Goal: Information Seeking & Learning: Learn about a topic

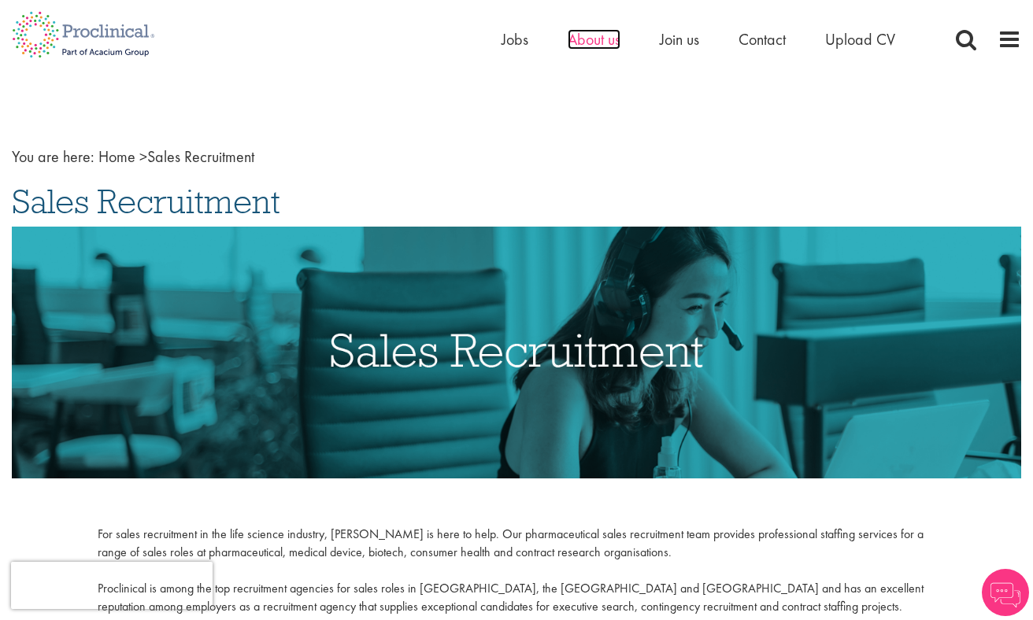
click at [609, 38] on span "About us" at bounding box center [594, 39] width 53 height 20
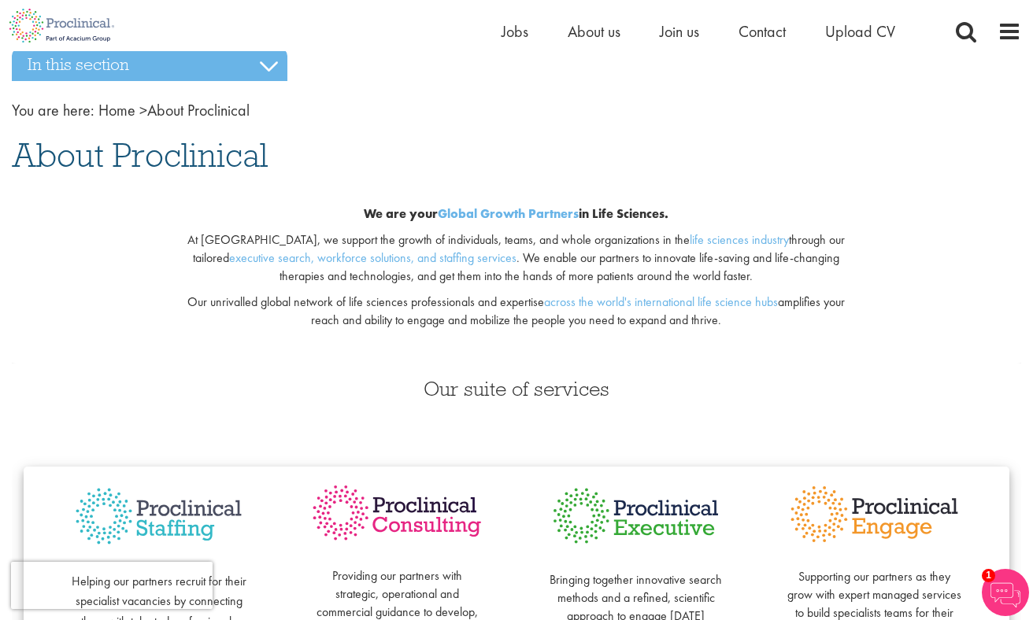
scroll to position [46, 0]
click at [684, 37] on span "Join us" at bounding box center [679, 31] width 39 height 20
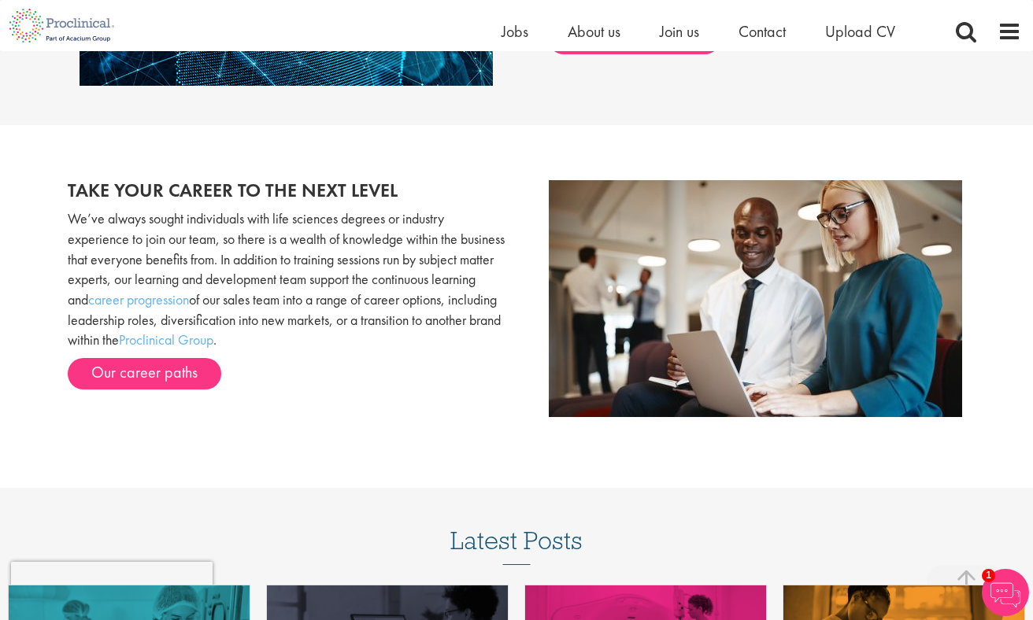
scroll to position [1500, 0]
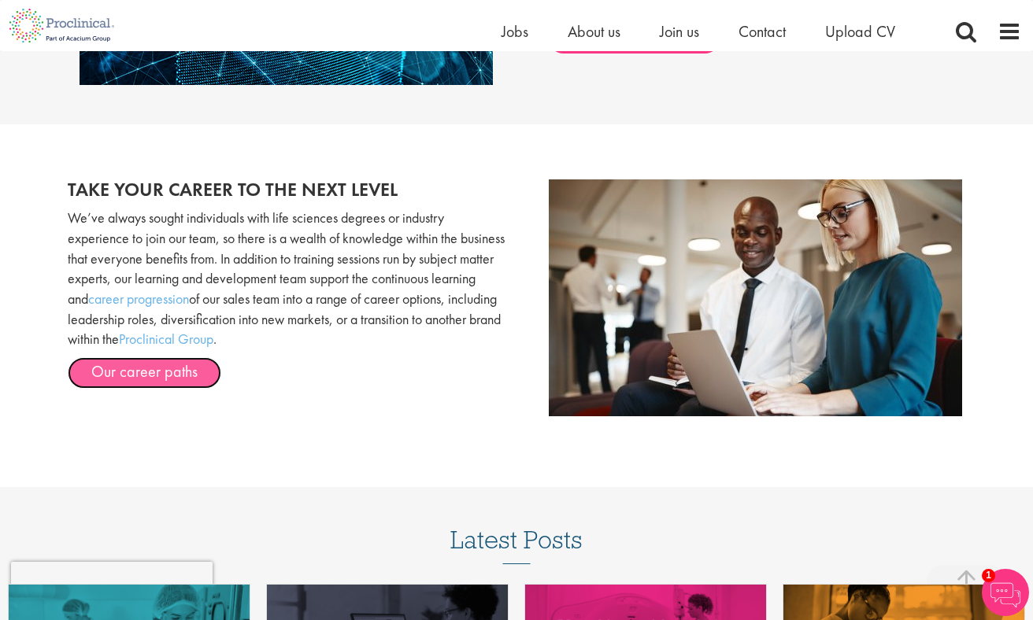
click at [165, 377] on link "Our career paths" at bounding box center [145, 372] width 154 height 31
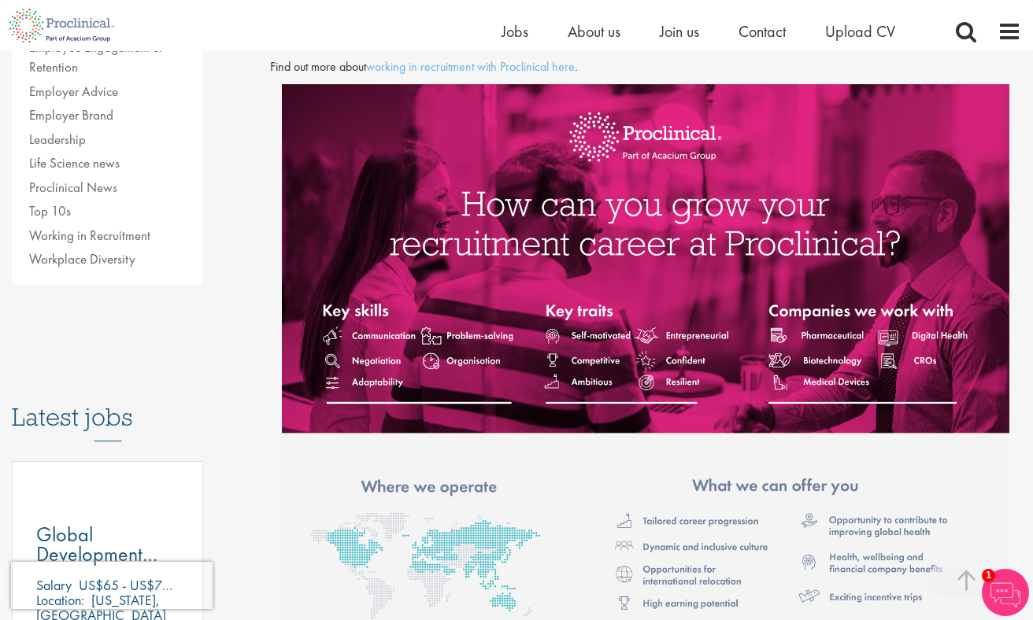
scroll to position [481, 0]
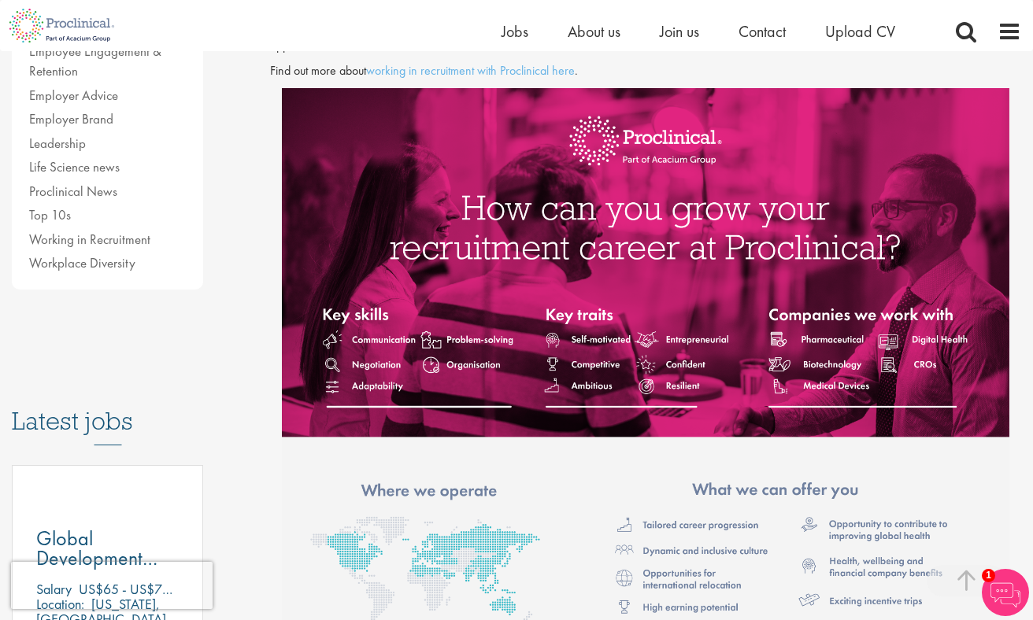
click at [101, 416] on h3 "Latest jobs" at bounding box center [107, 406] width 191 height 77
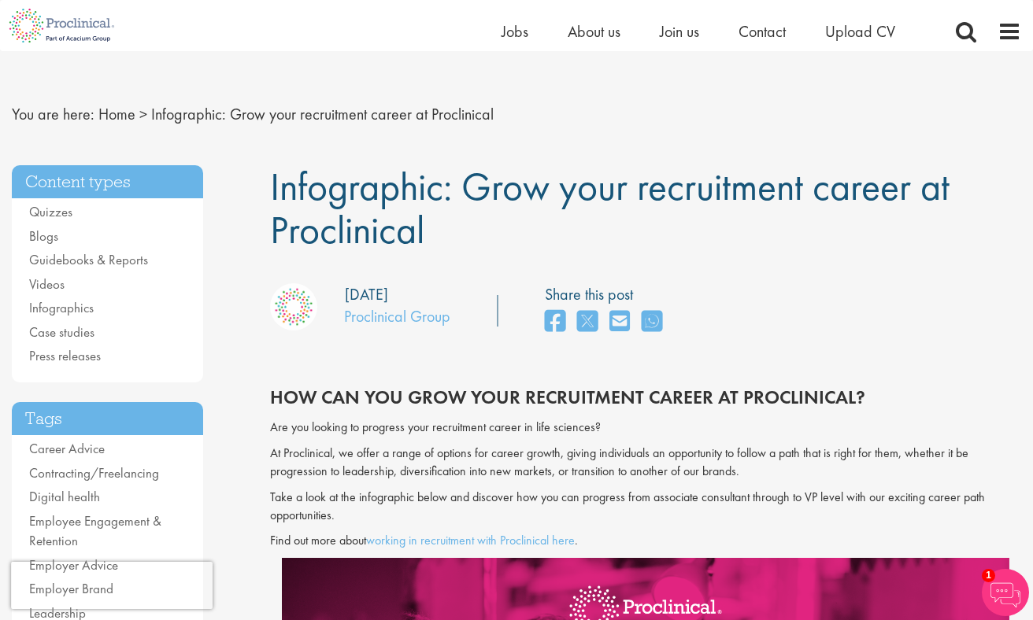
scroll to position [0, 0]
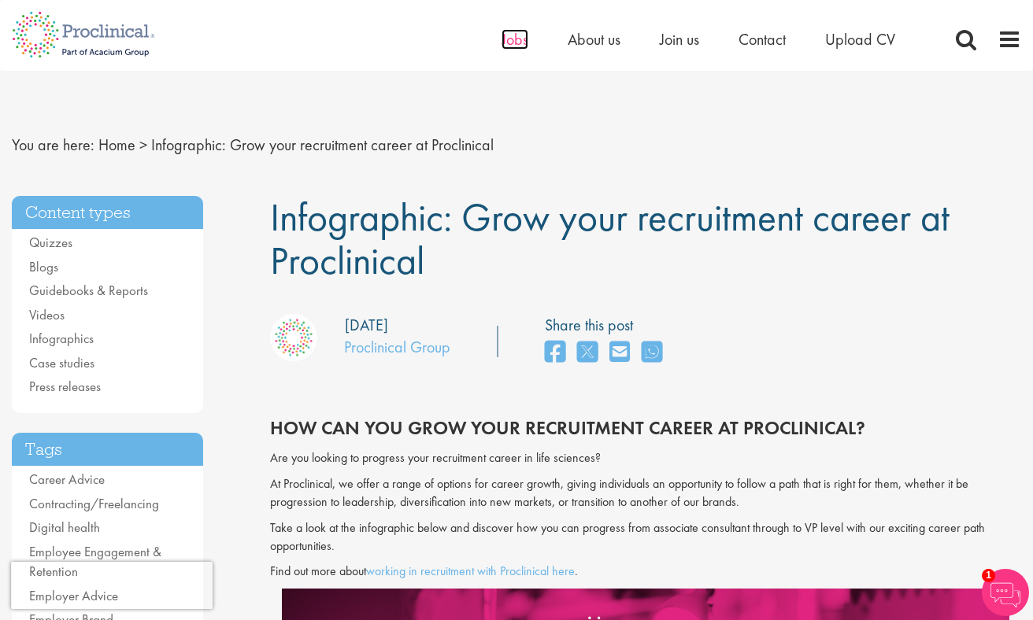
click at [512, 33] on span "Jobs" at bounding box center [515, 39] width 27 height 20
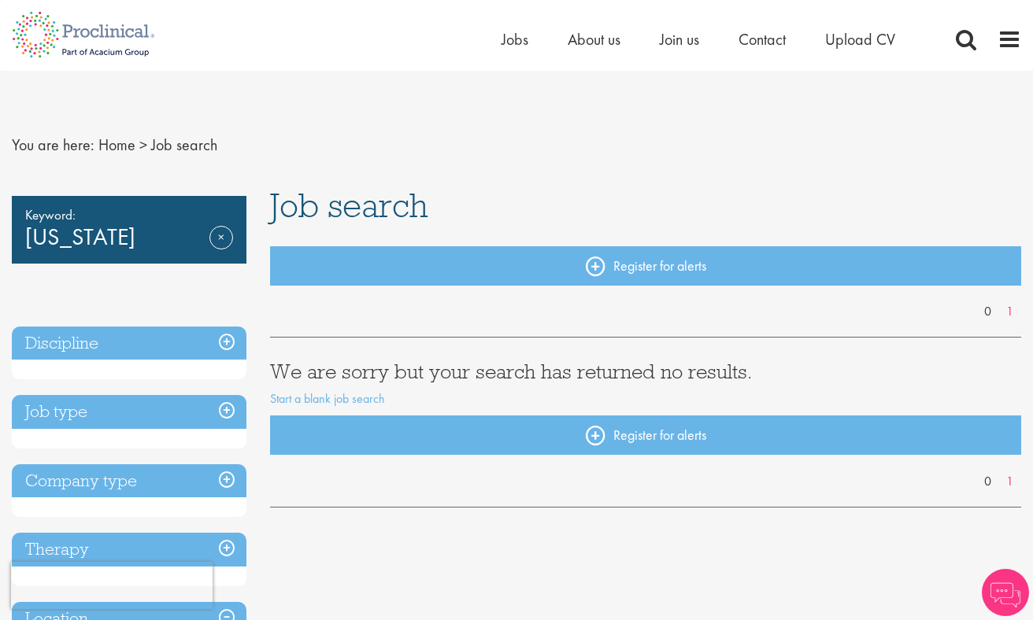
click at [234, 222] on div "Keyword: florida Remove" at bounding box center [129, 230] width 235 height 68
click at [228, 235] on link "Remove" at bounding box center [221, 249] width 24 height 46
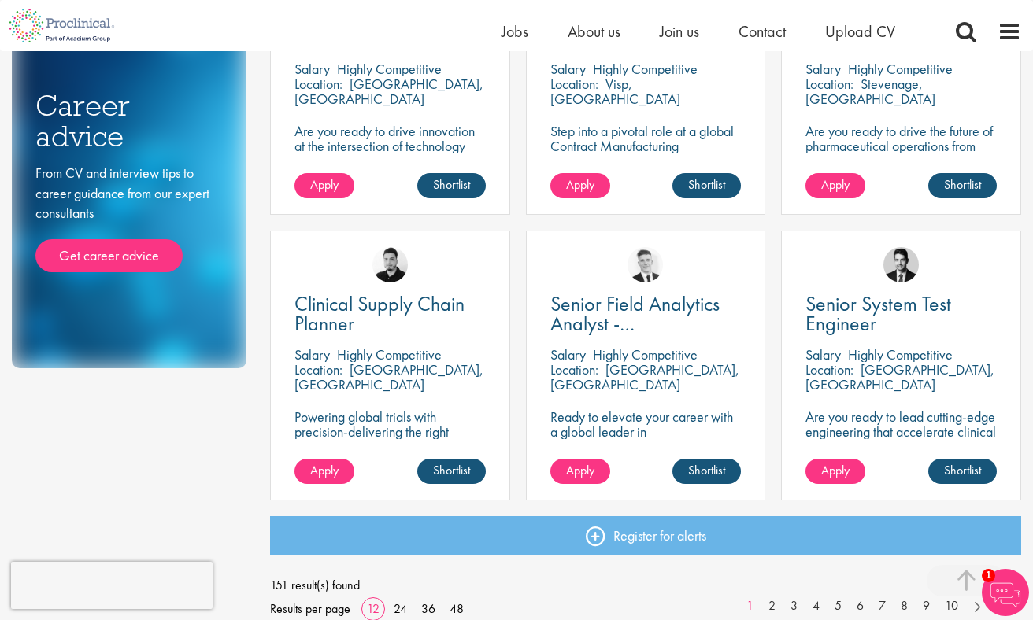
scroll to position [435, 0]
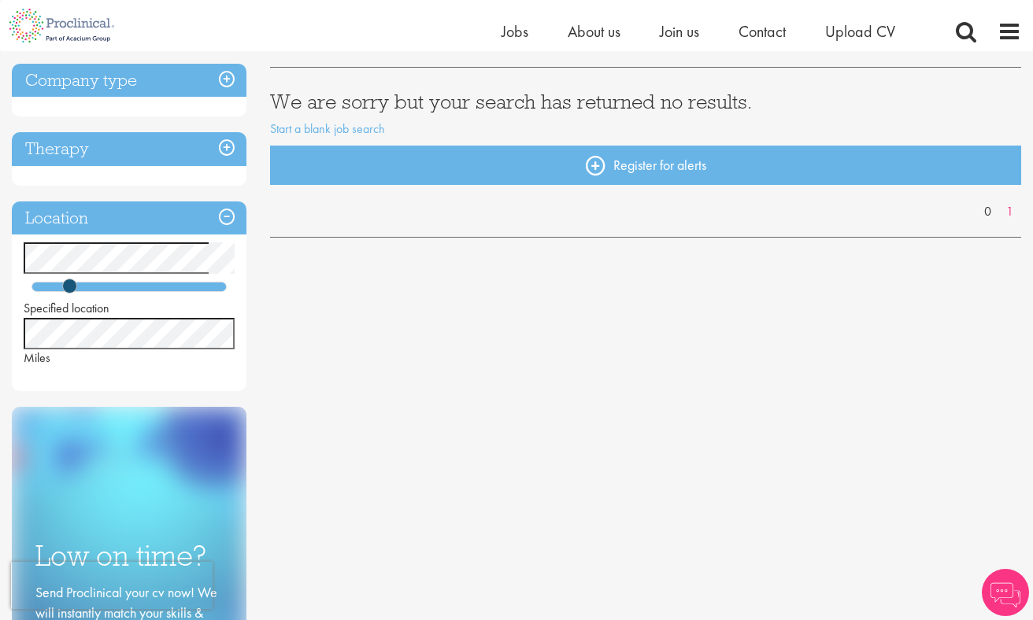
scroll to position [259, 0]
